Goal: Task Accomplishment & Management: Use online tool/utility

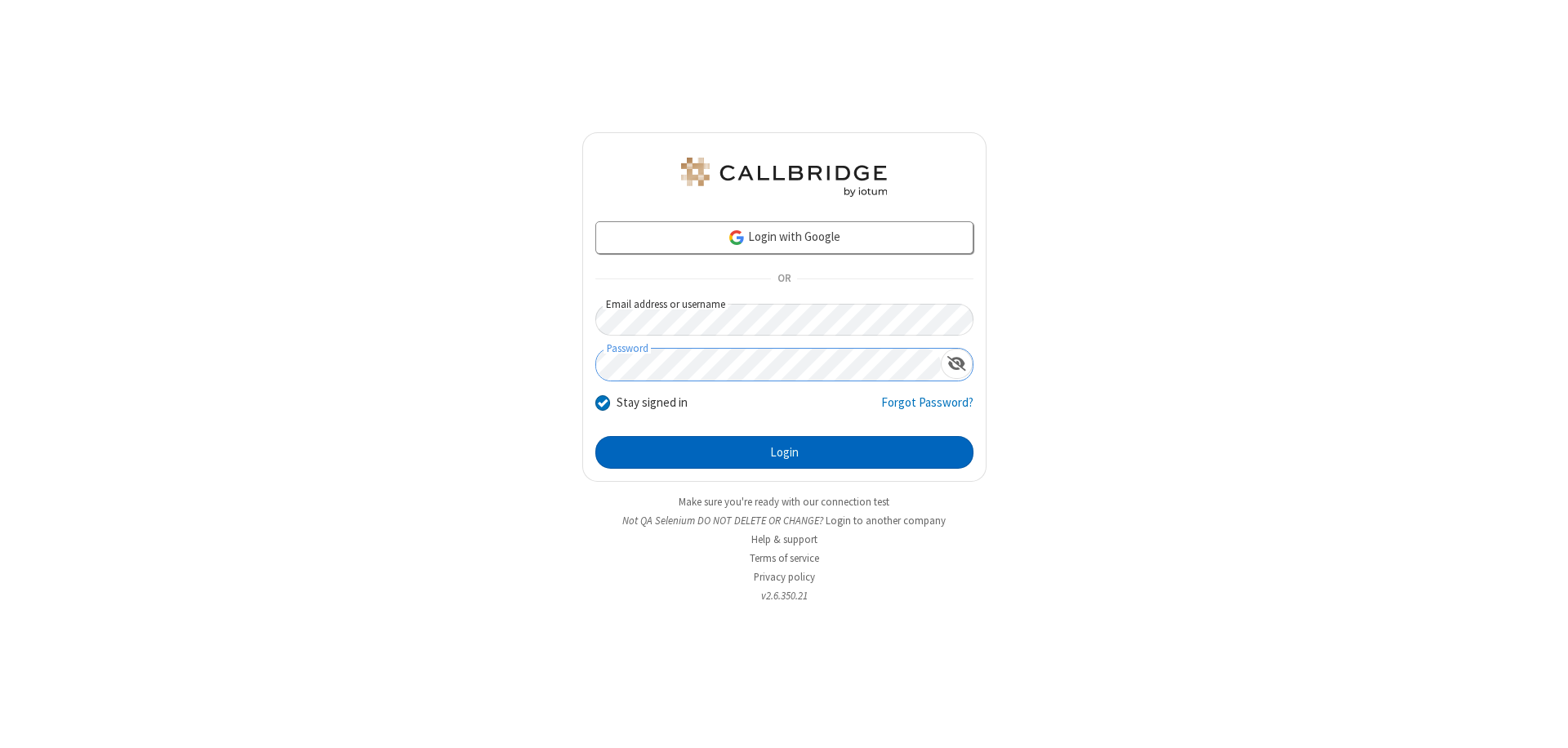
click at [784, 453] on button "Login" at bounding box center [784, 452] width 378 height 33
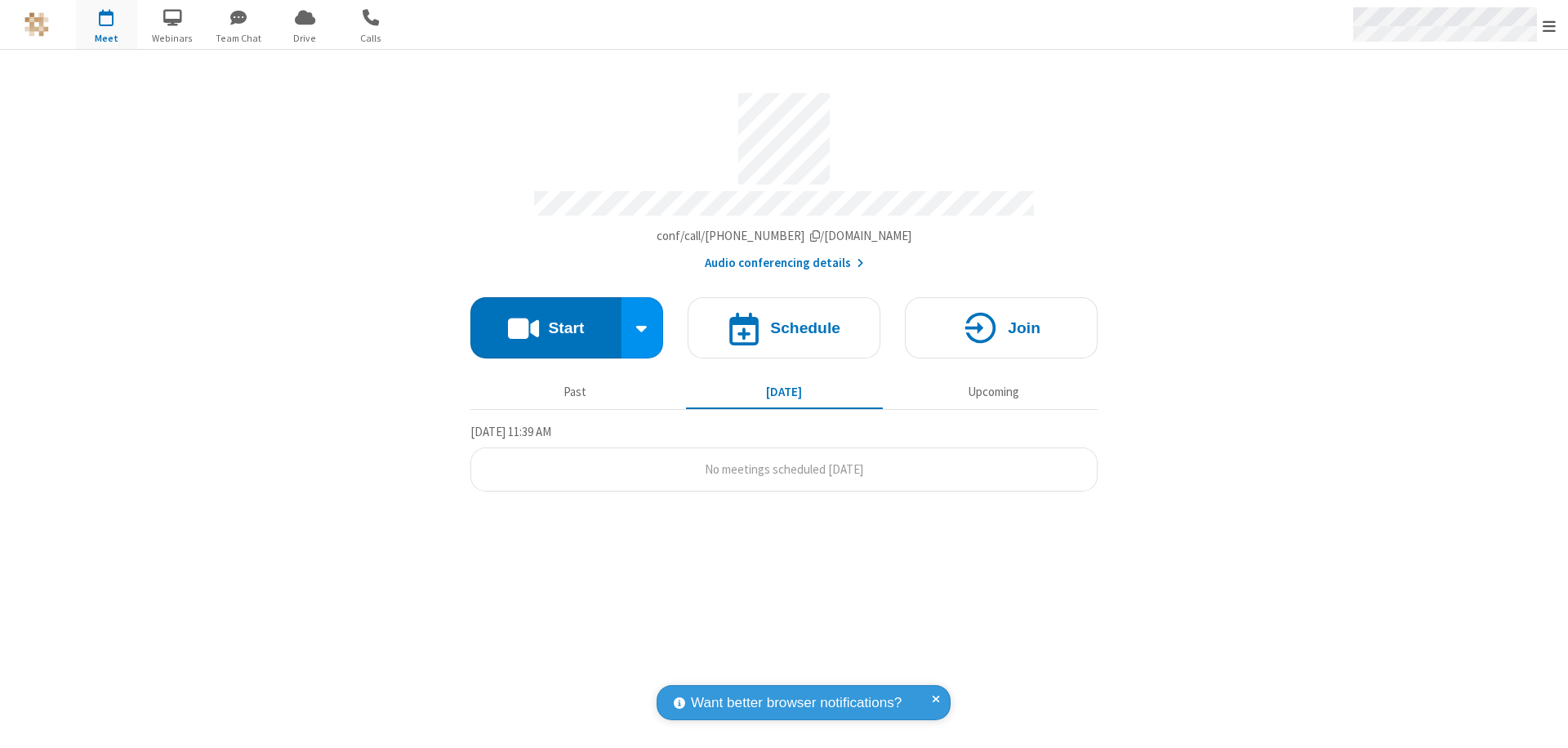
click at [1549, 26] on span "Open menu" at bounding box center [1548, 26] width 13 height 16
click at [106, 25] on span "button" at bounding box center [107, 17] width 61 height 28
click at [784, 320] on h4 "Schedule" at bounding box center [804, 328] width 70 height 16
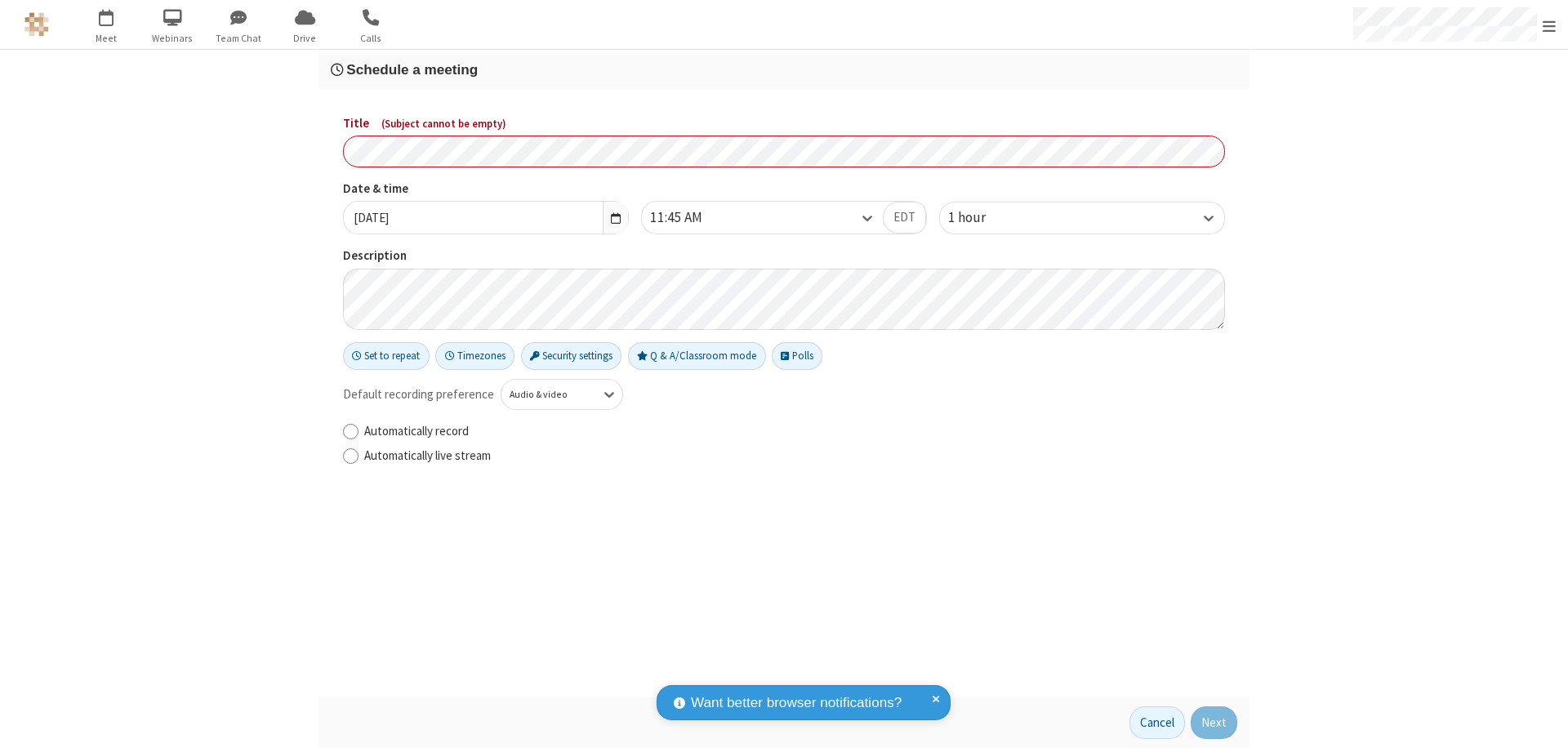
click at [784, 69] on h3 "Schedule a meeting" at bounding box center [784, 70] width 906 height 16
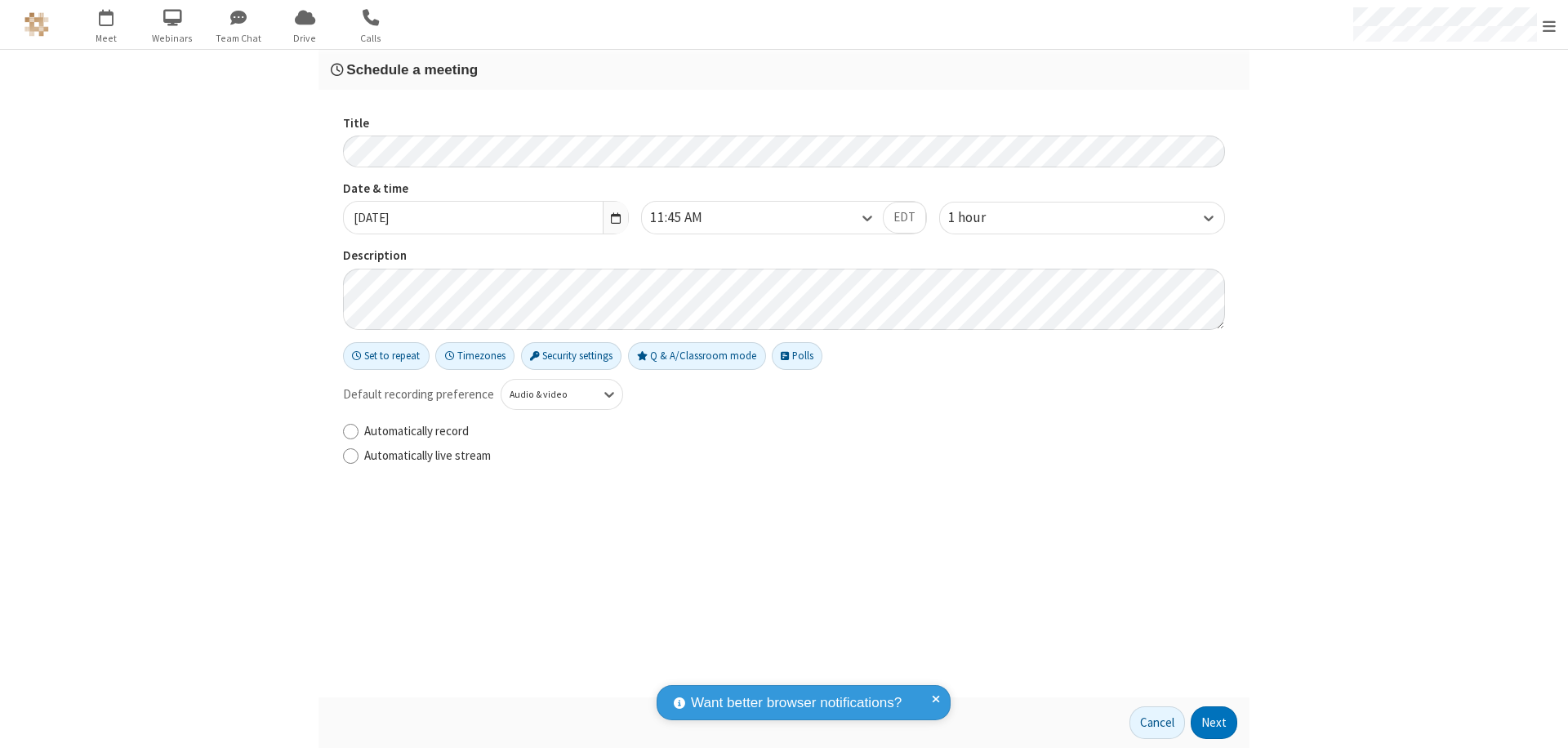
click at [1214, 722] on button "Next" at bounding box center [1213, 722] width 47 height 33
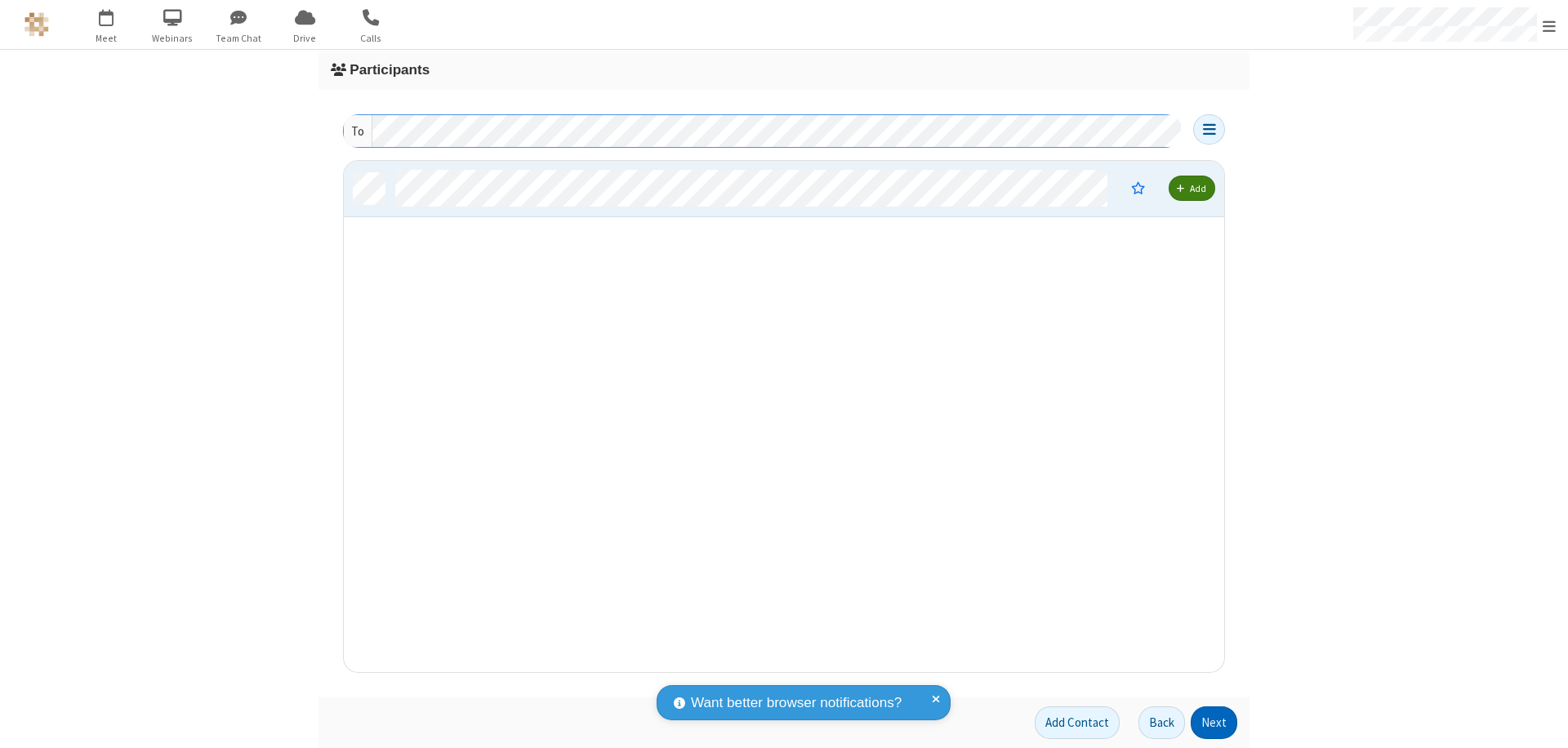
click at [1214, 722] on button "Next" at bounding box center [1213, 722] width 47 height 33
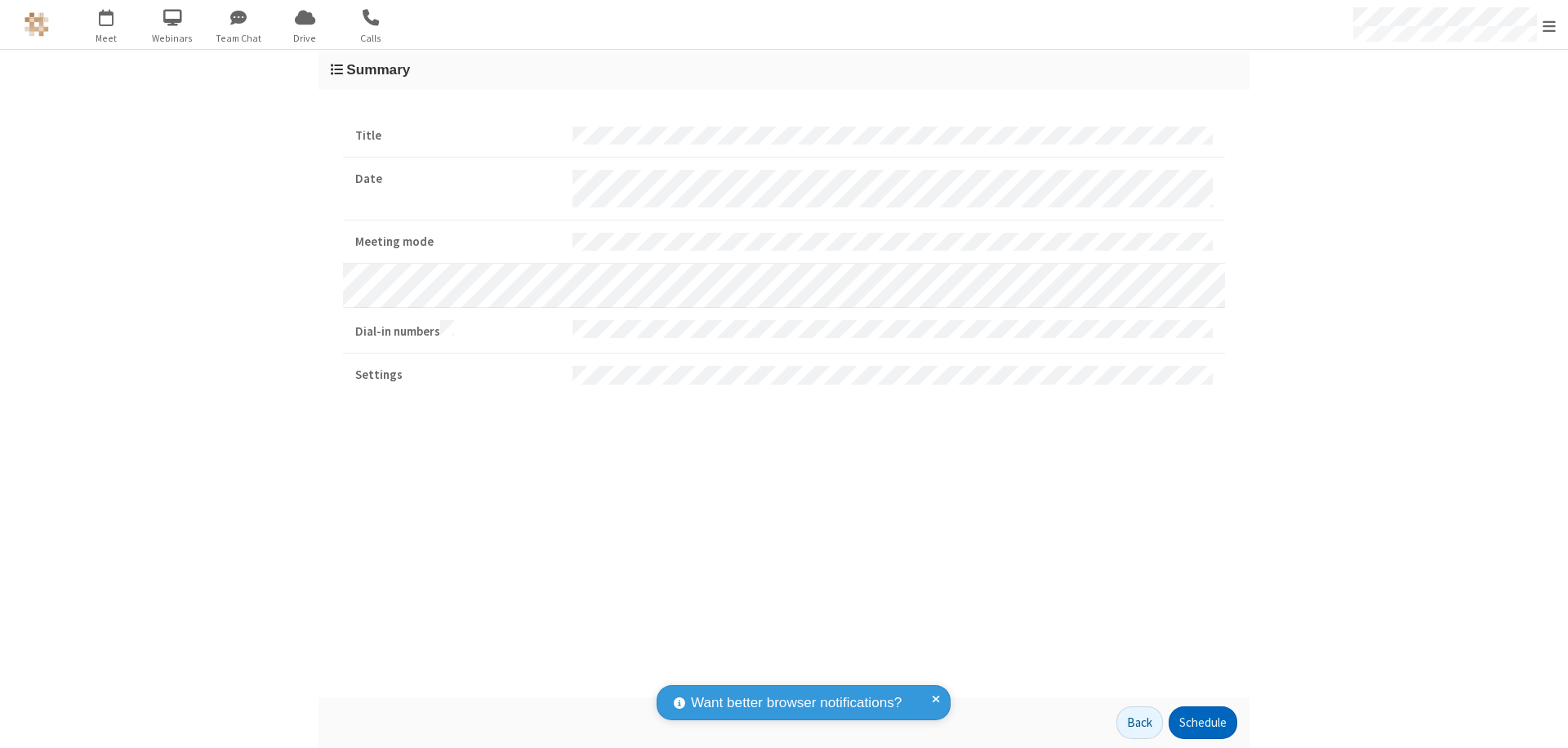
click at [1202, 722] on button "Schedule" at bounding box center [1202, 722] width 68 height 33
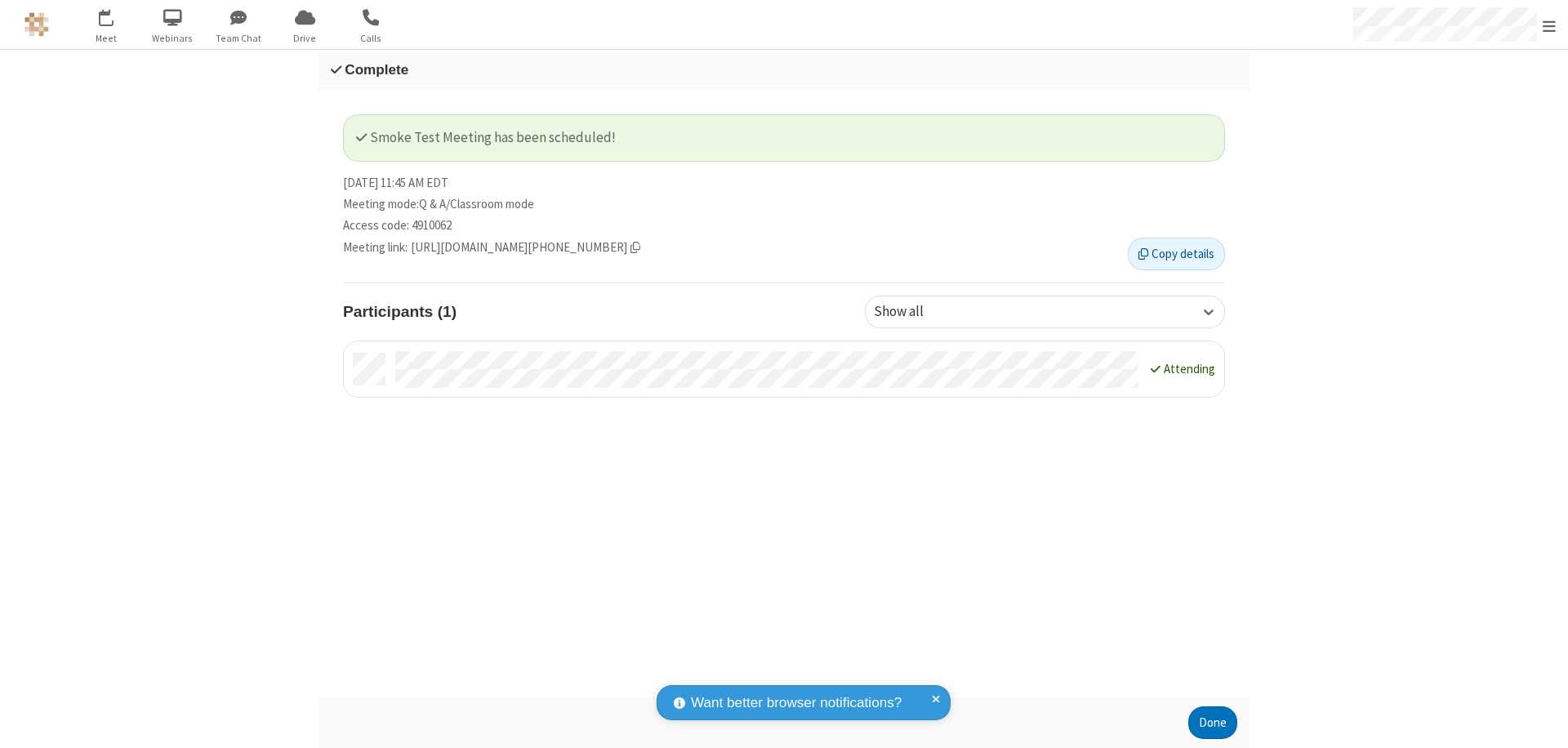
click at [1212, 722] on button "Done" at bounding box center [1211, 722] width 49 height 33
